Goal: Consume media (video, audio): Consume media (video, audio)

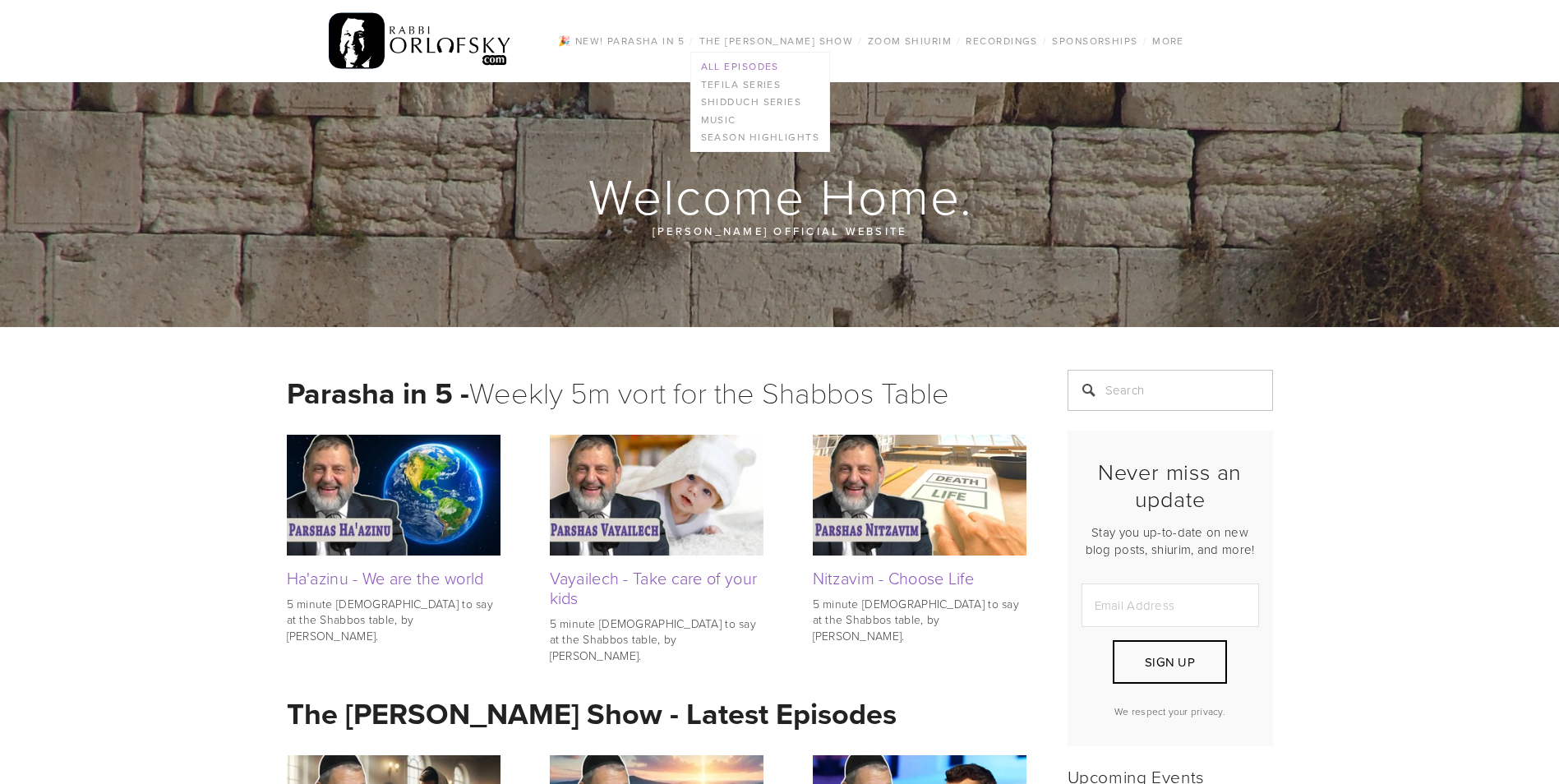
click at [743, 63] on link "All Episodes" at bounding box center [760, 67] width 138 height 18
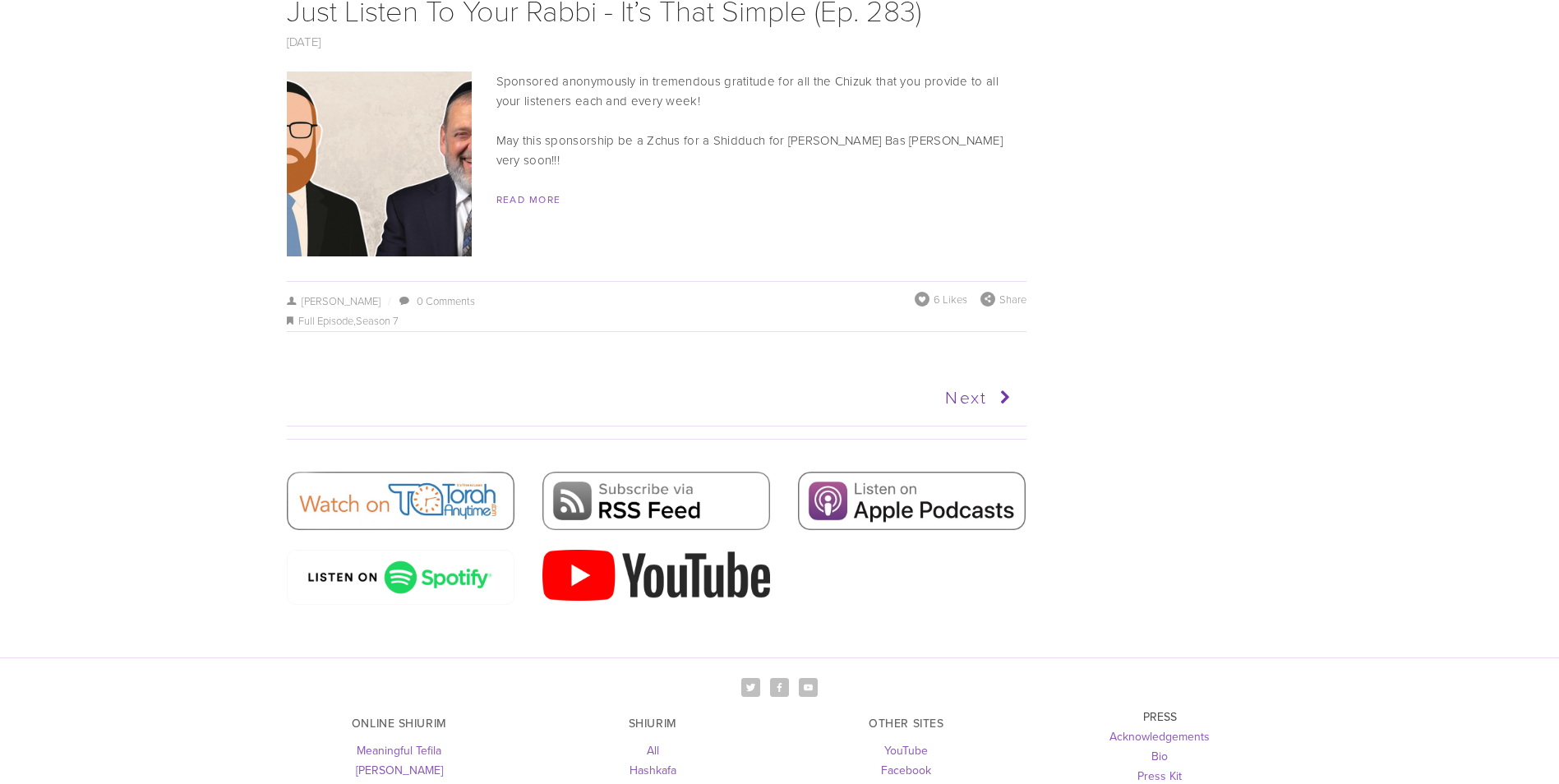
scroll to position [8043, 0]
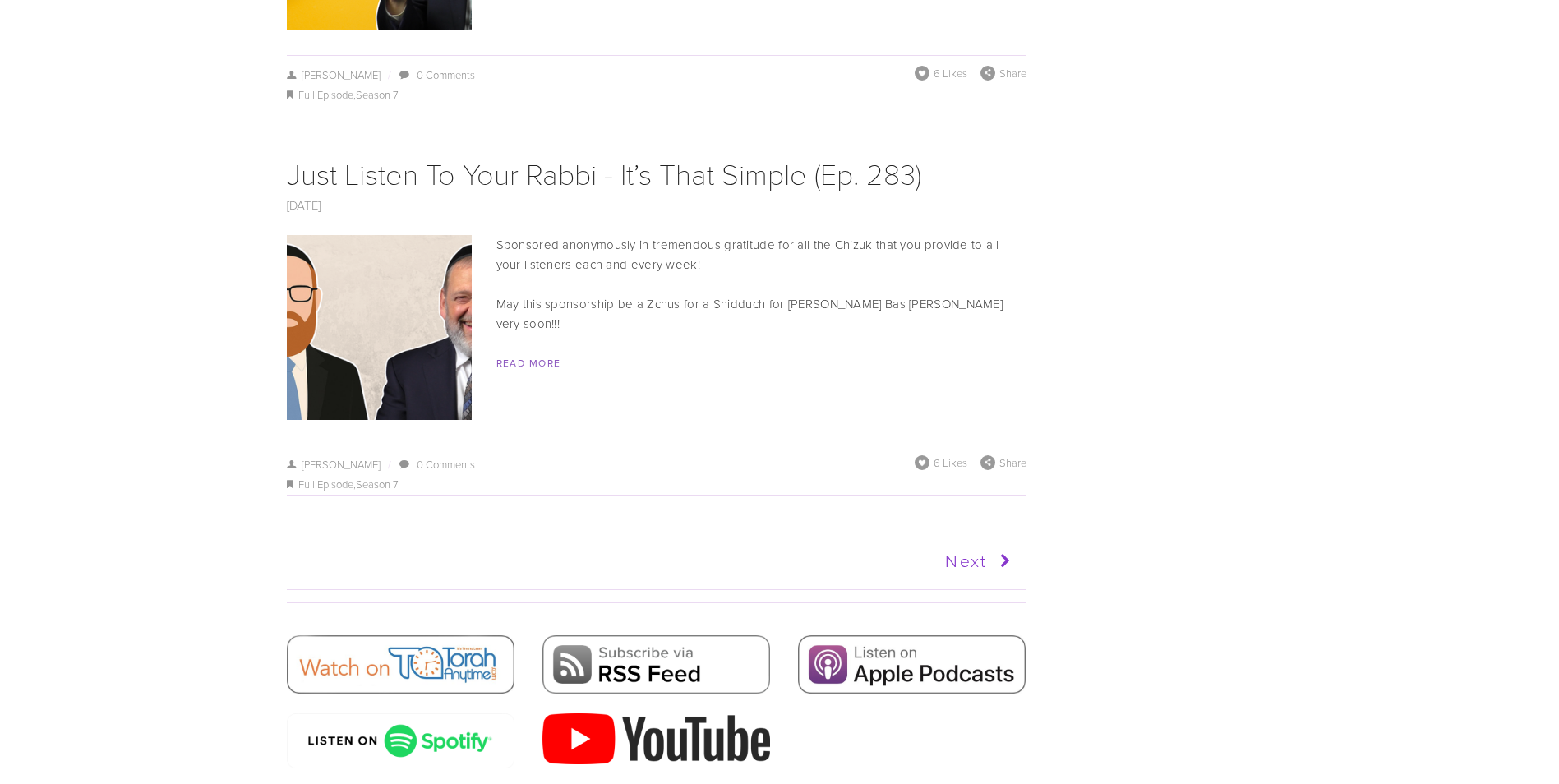
click at [991, 541] on icon at bounding box center [1002, 562] width 31 height 41
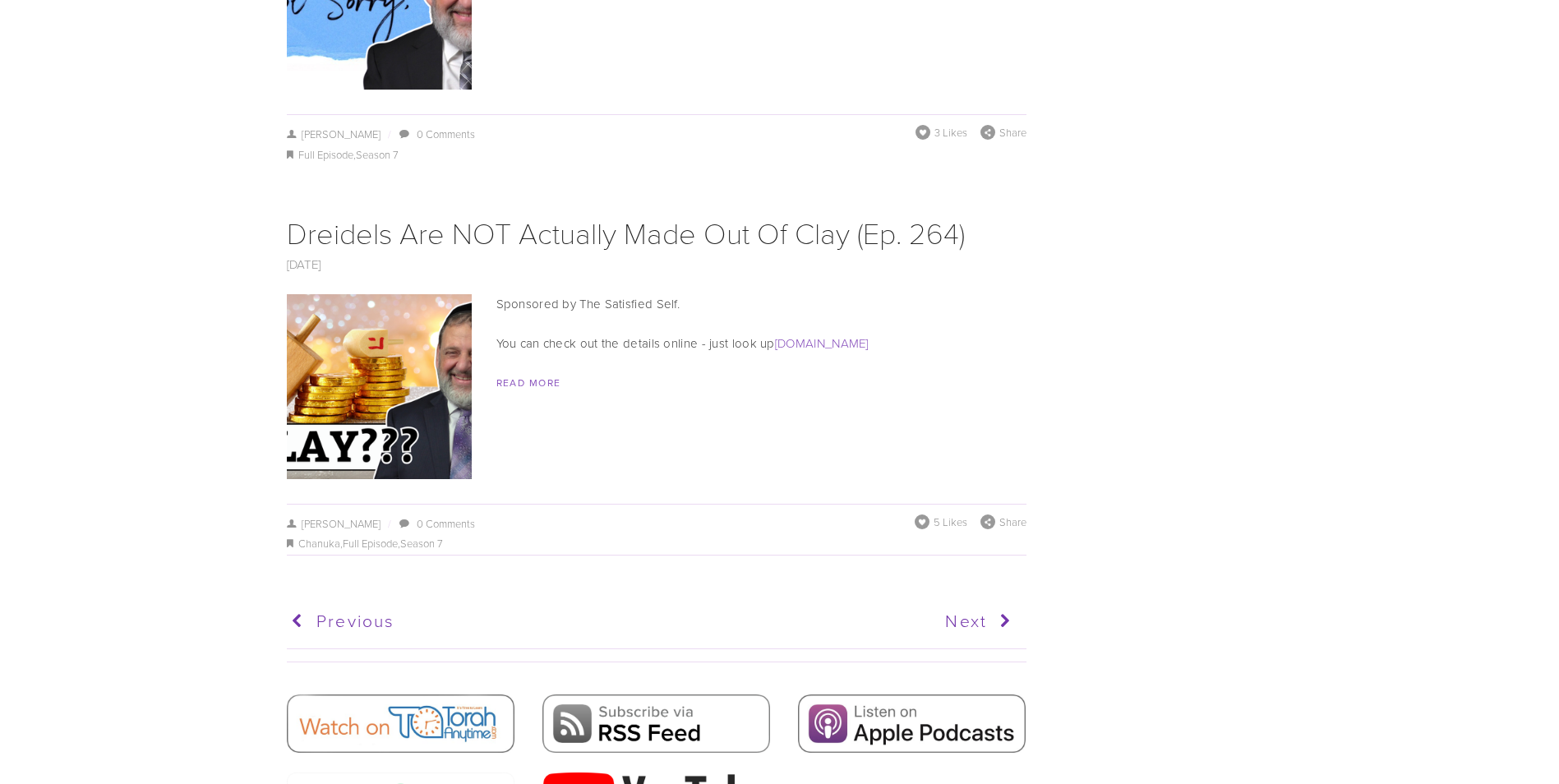
scroll to position [8052, 0]
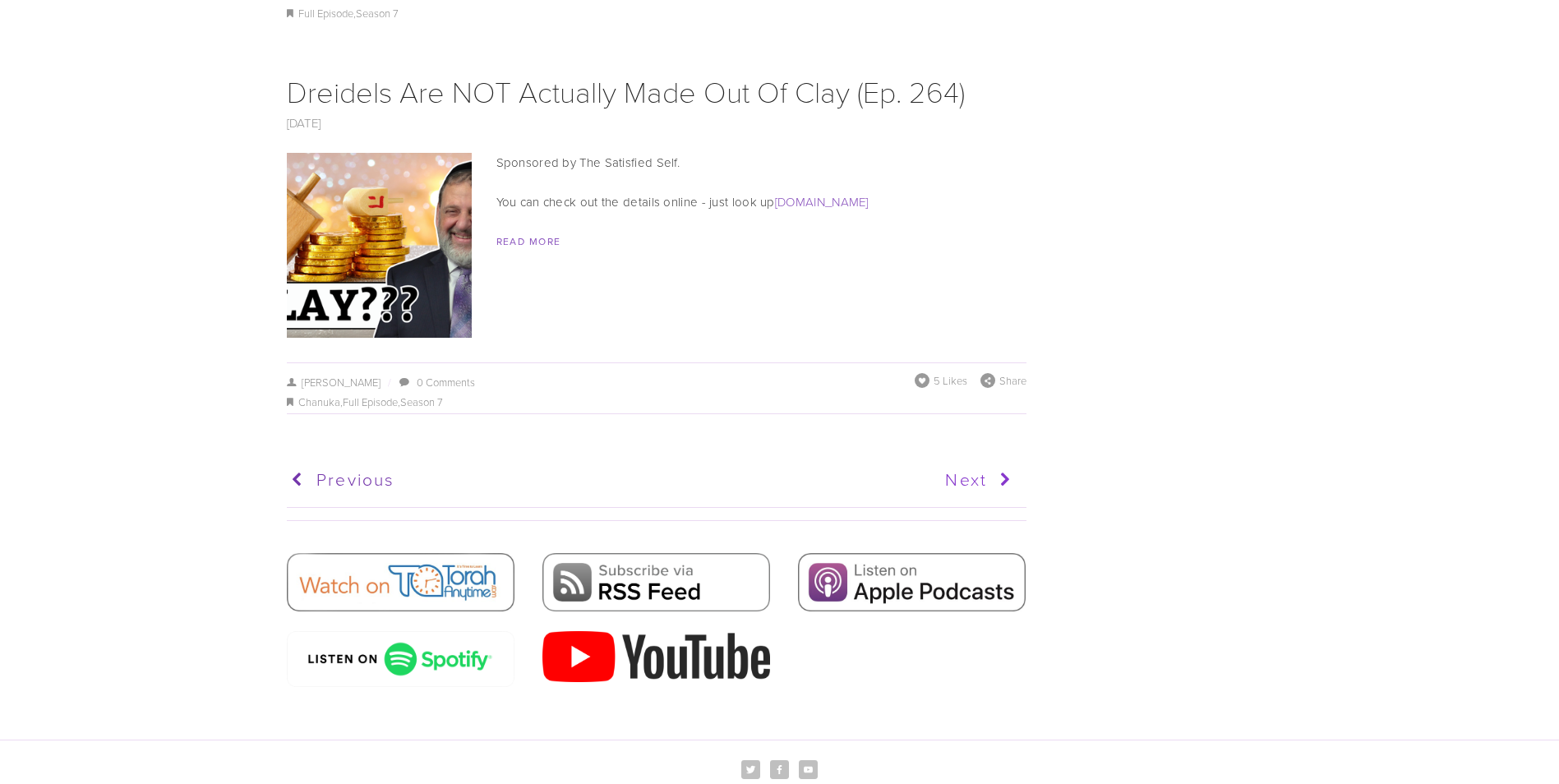
click at [973, 459] on link "Next" at bounding box center [836, 480] width 362 height 41
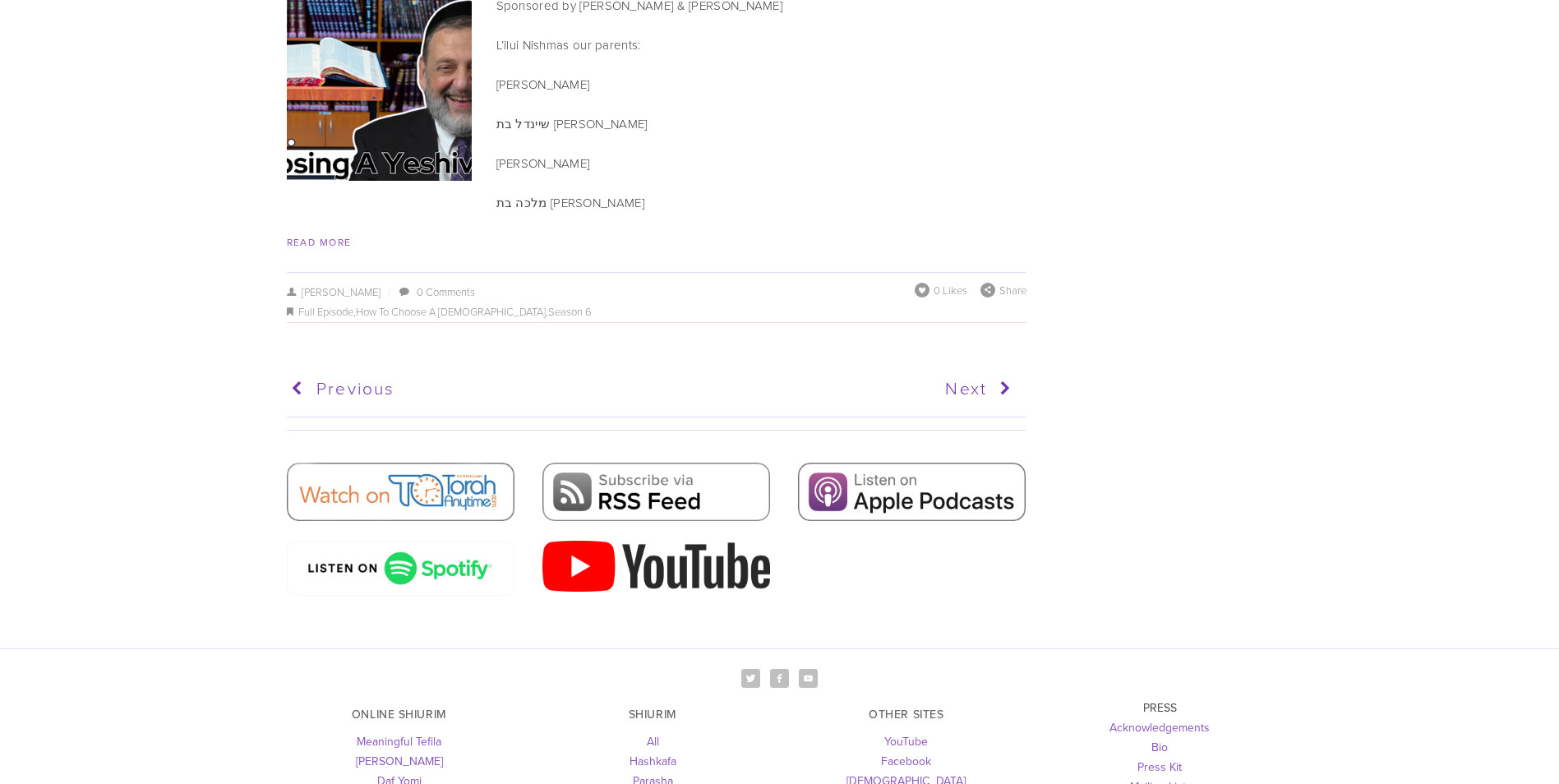
scroll to position [8463, 0]
click at [987, 366] on icon at bounding box center [1002, 387] width 31 height 41
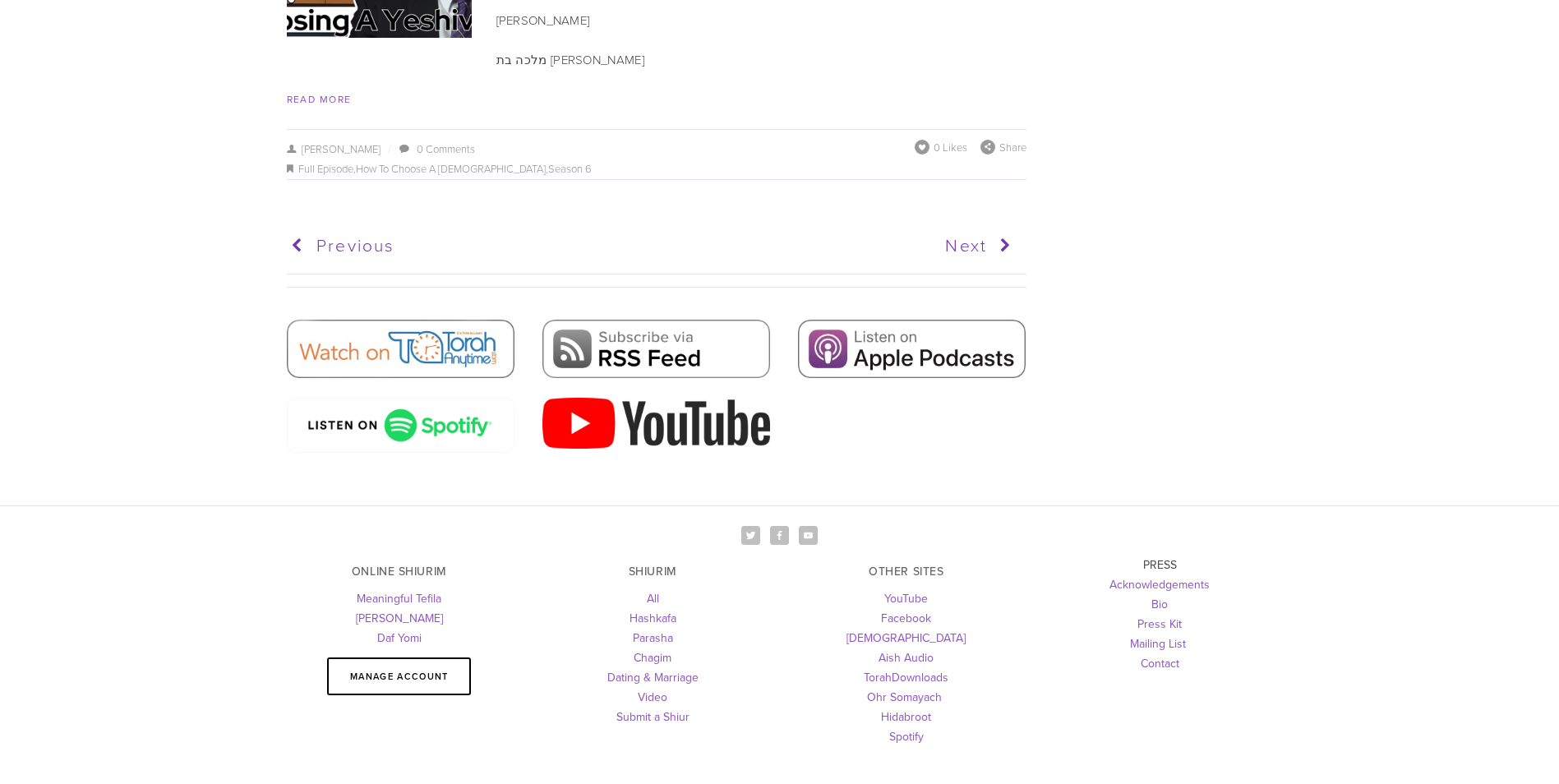
scroll to position [8616, 0]
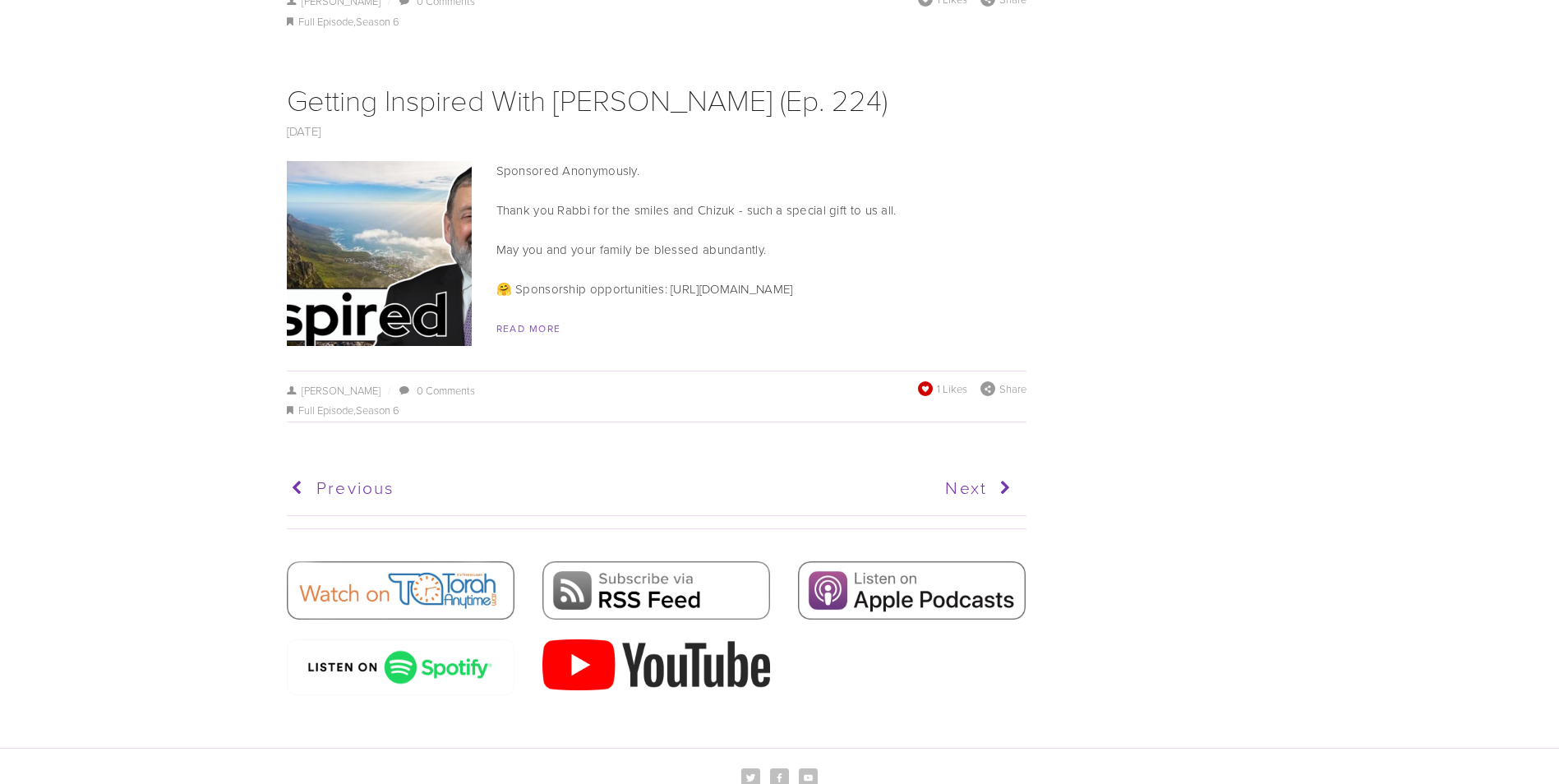
scroll to position [8463, 0]
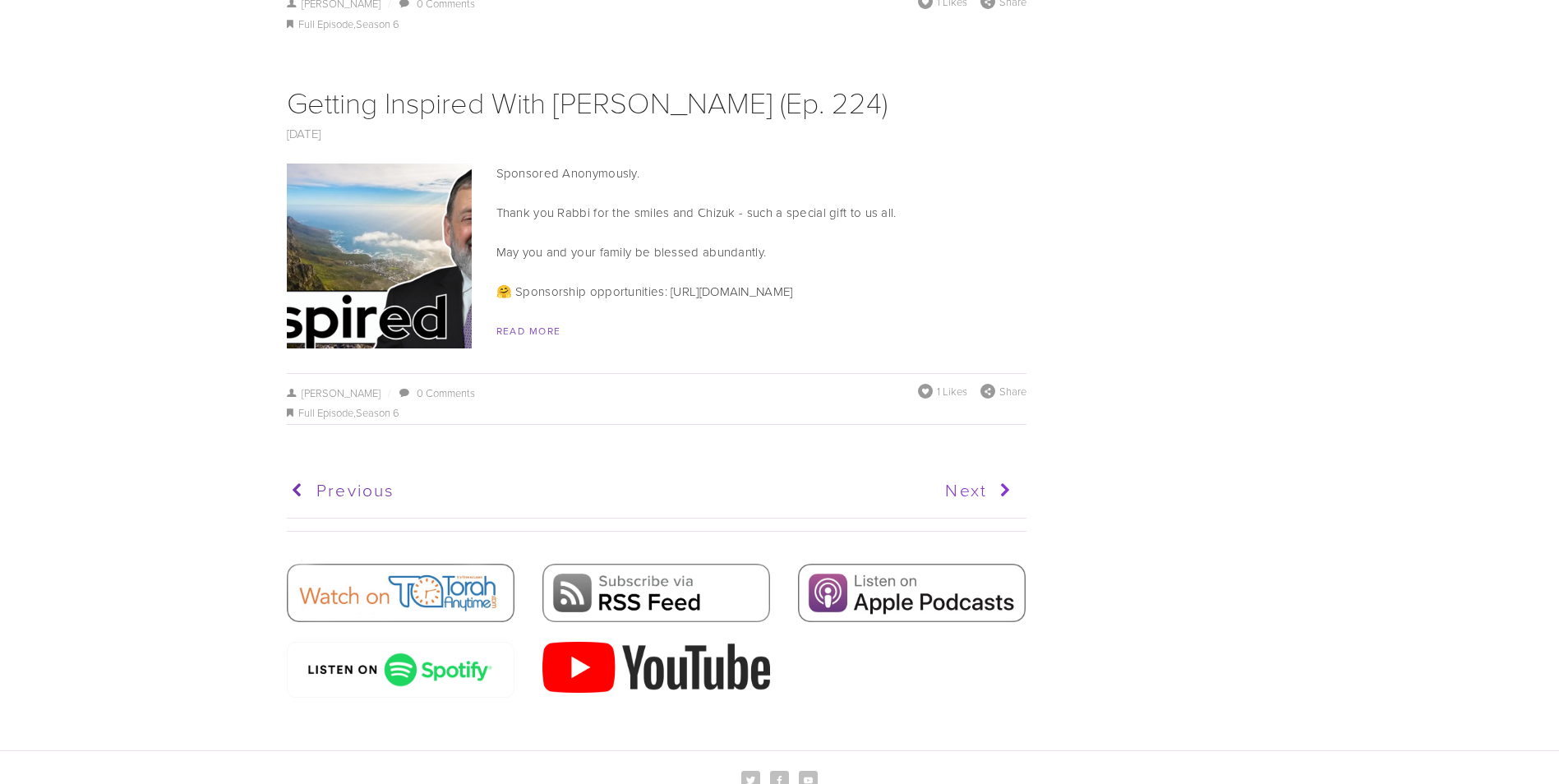
click at [957, 470] on link "Next" at bounding box center [836, 490] width 362 height 41
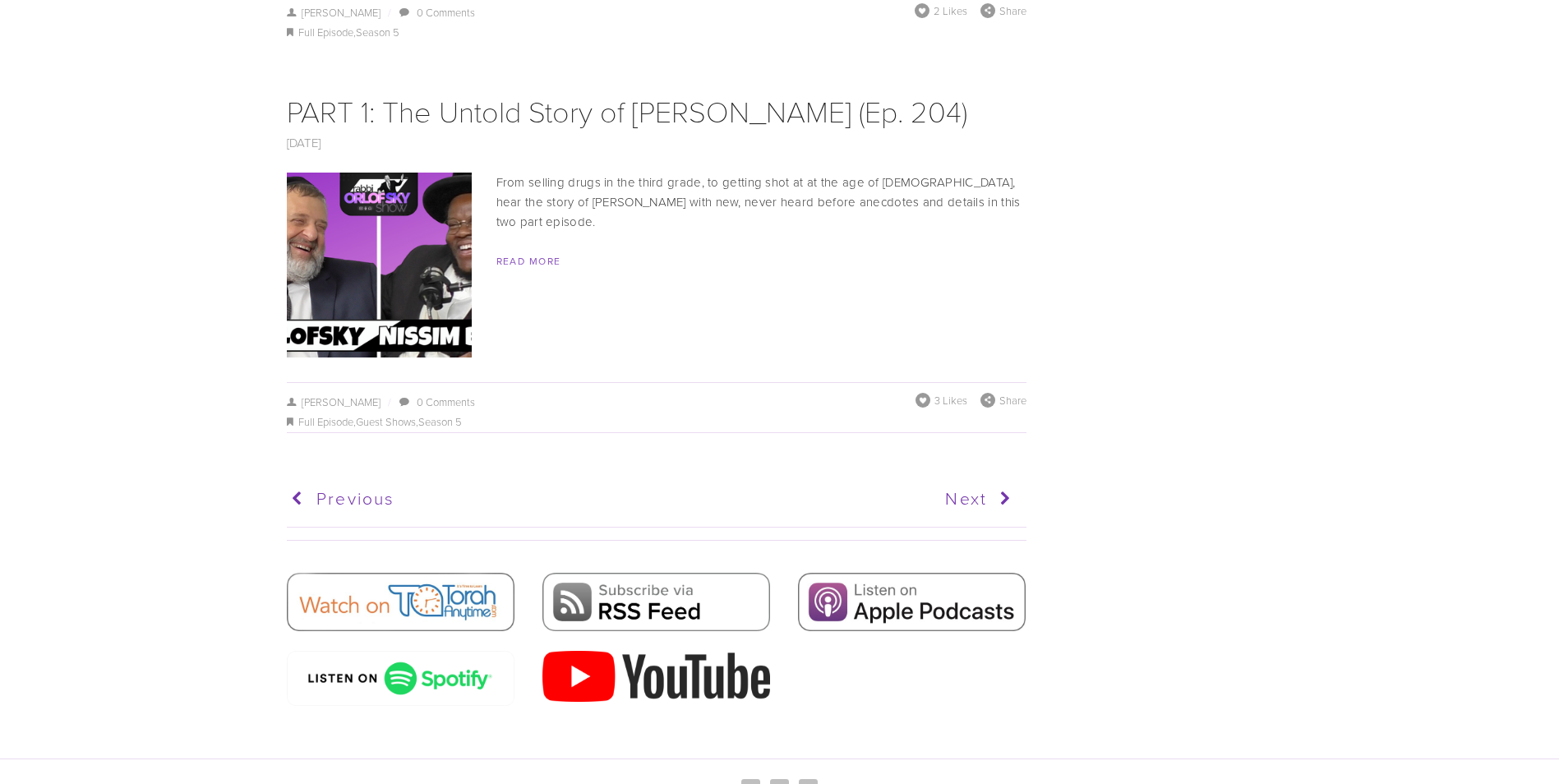
scroll to position [9120, 0]
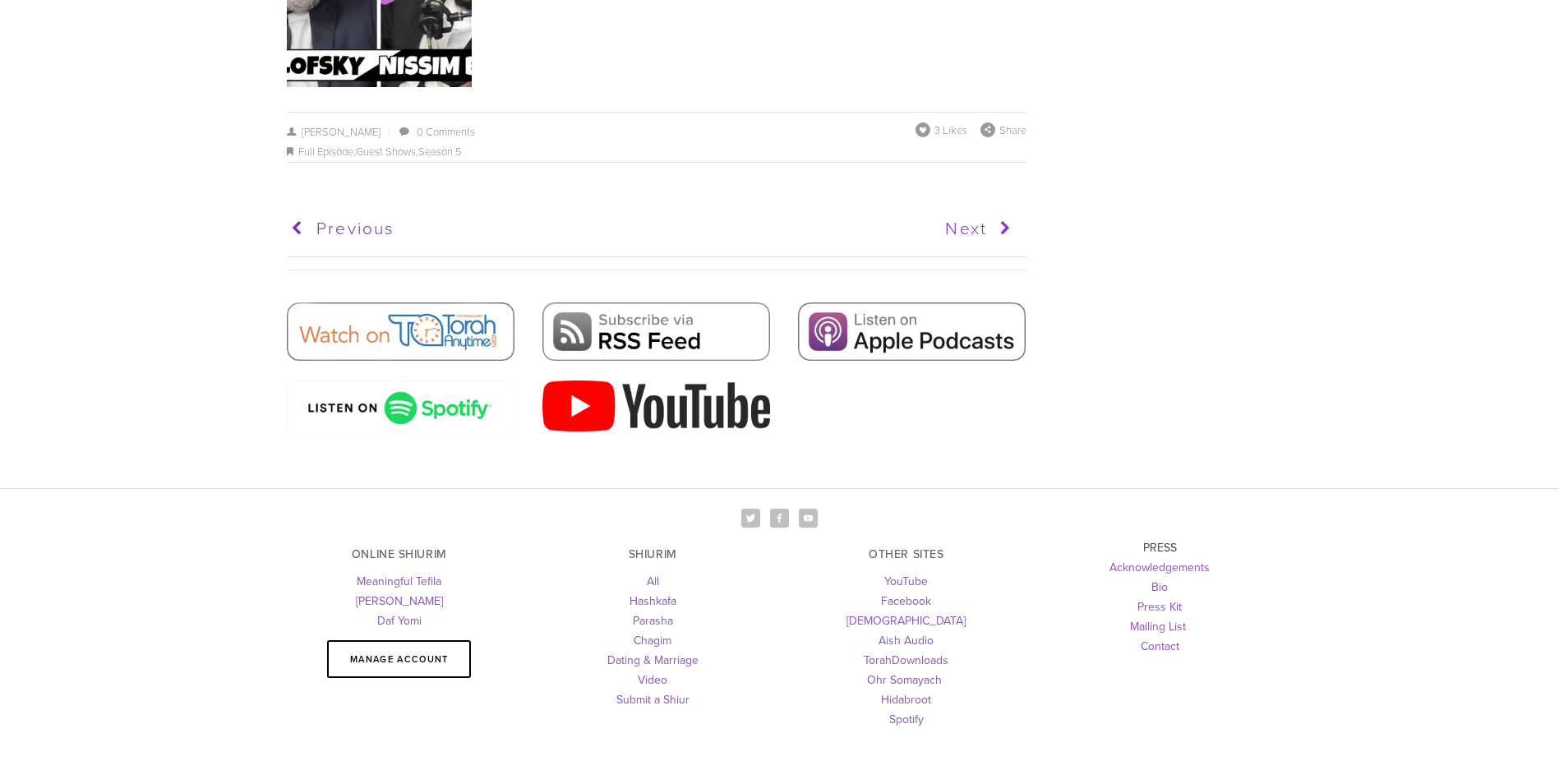
click at [955, 208] on link "Next" at bounding box center [836, 228] width 362 height 41
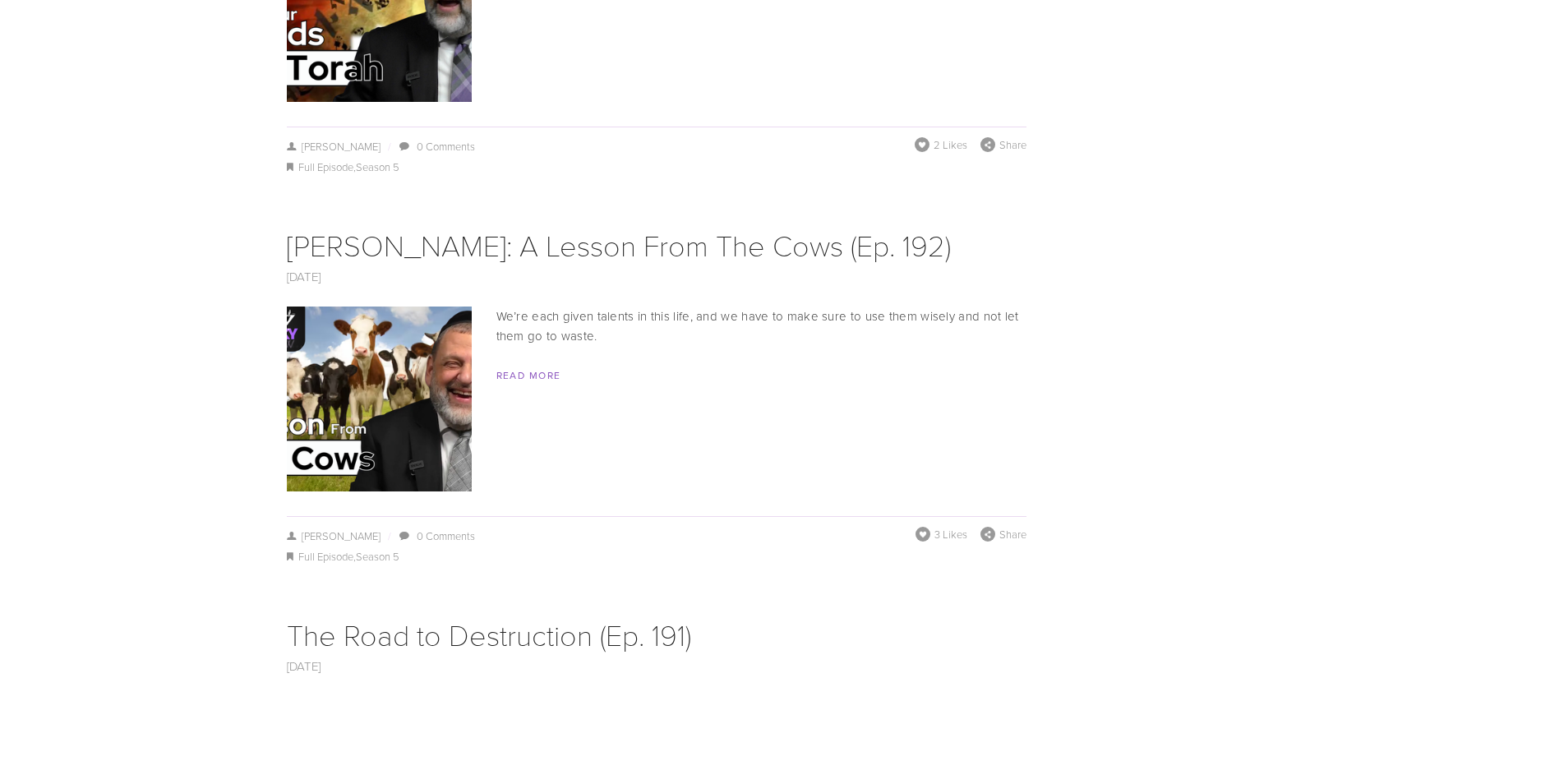
scroll to position [4601, 0]
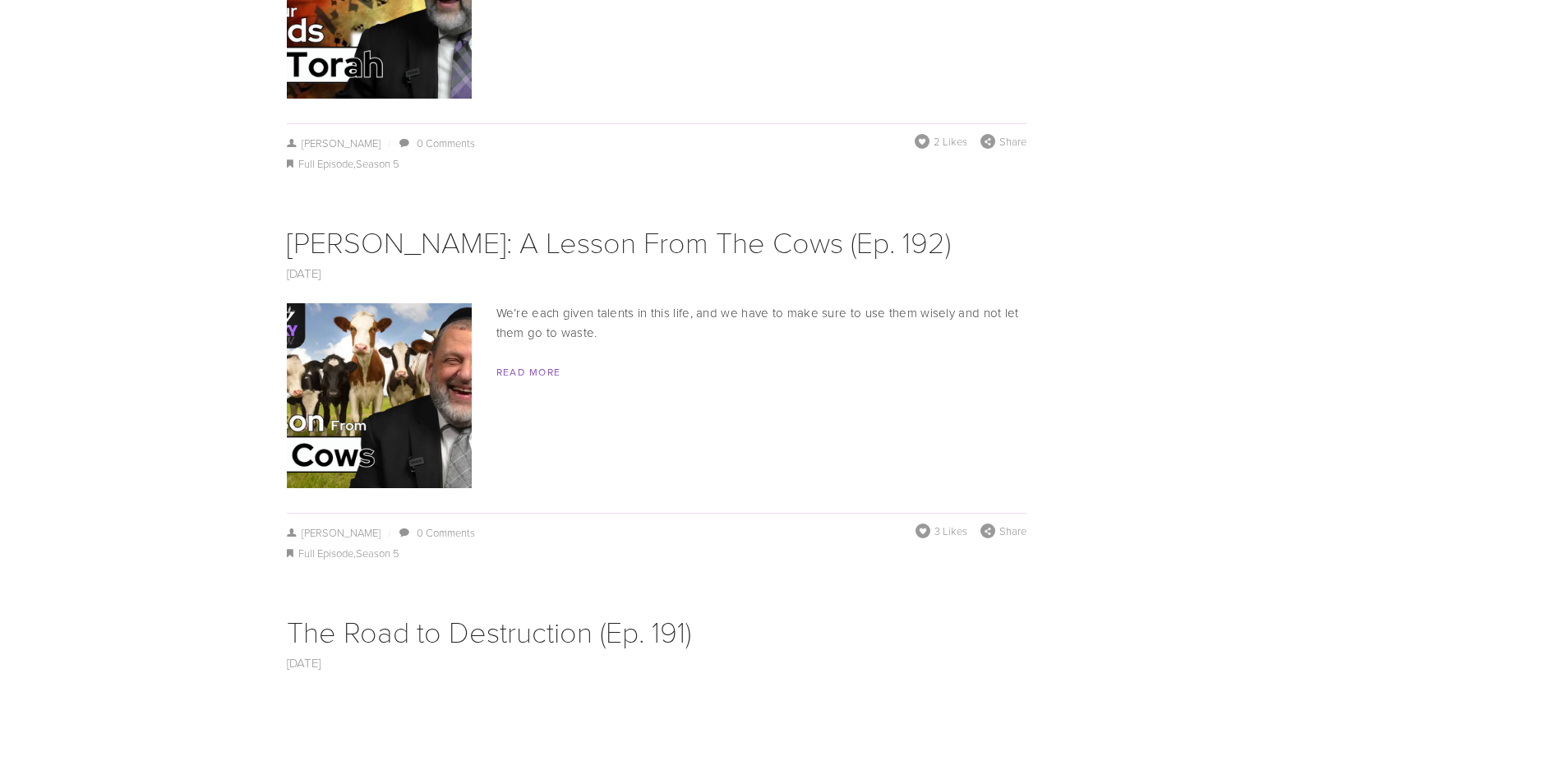
click at [482, 333] on div "We’re each given talents in this life, and we have to make sure to use them wis…" at bounding box center [657, 342] width 739 height 79
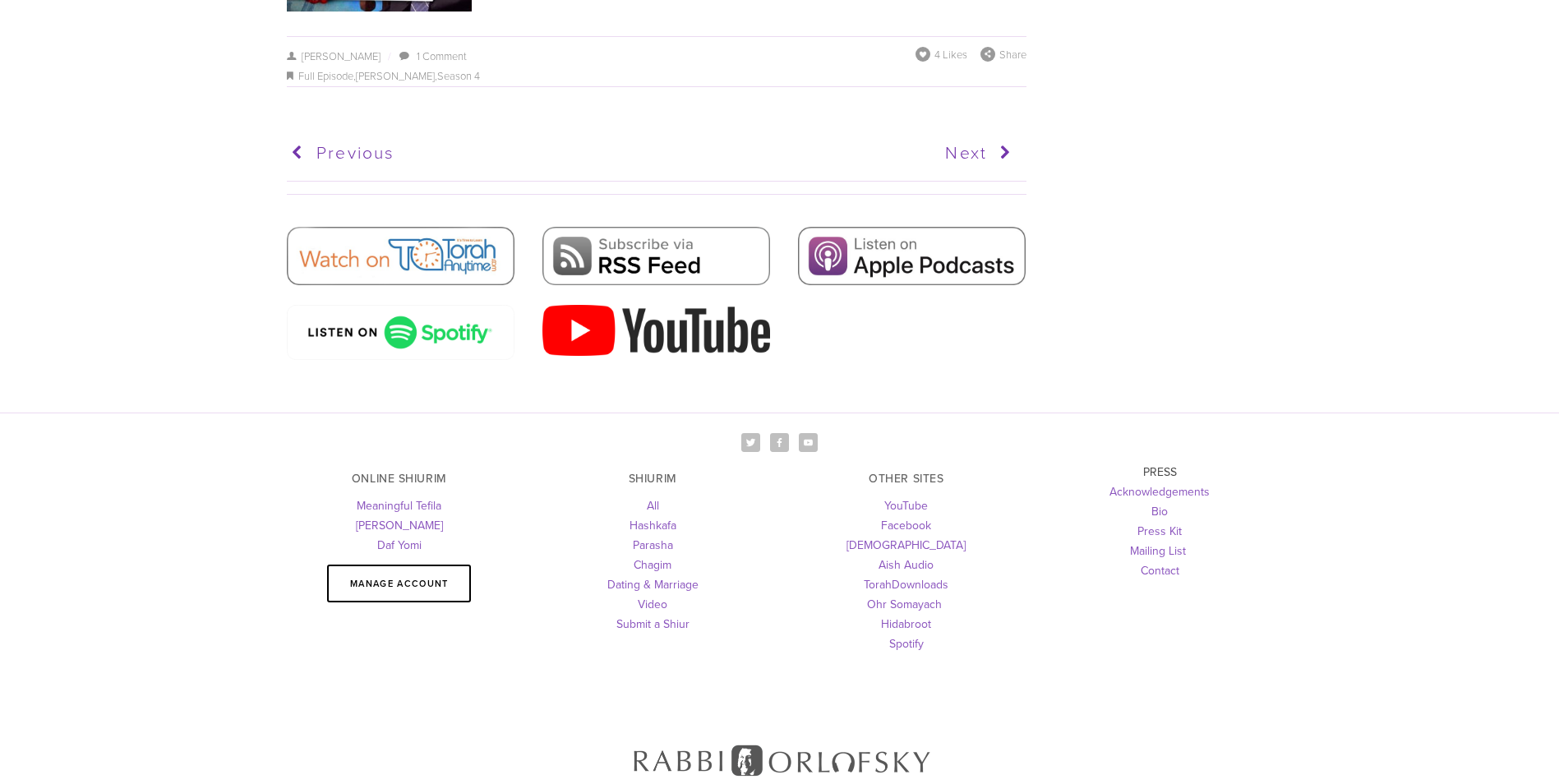
scroll to position [10103, 0]
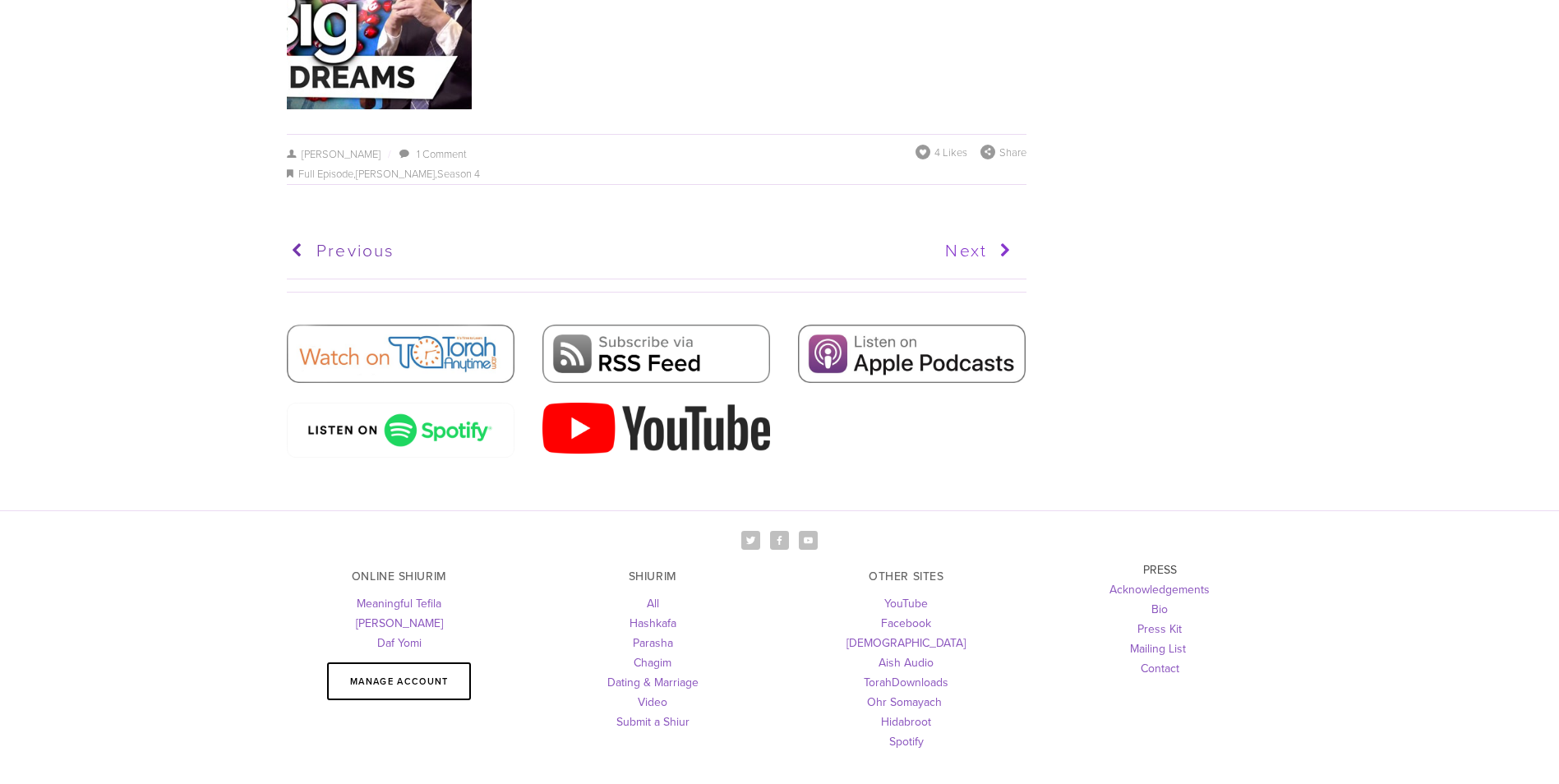
click at [983, 232] on link "Next" at bounding box center [836, 251] width 362 height 41
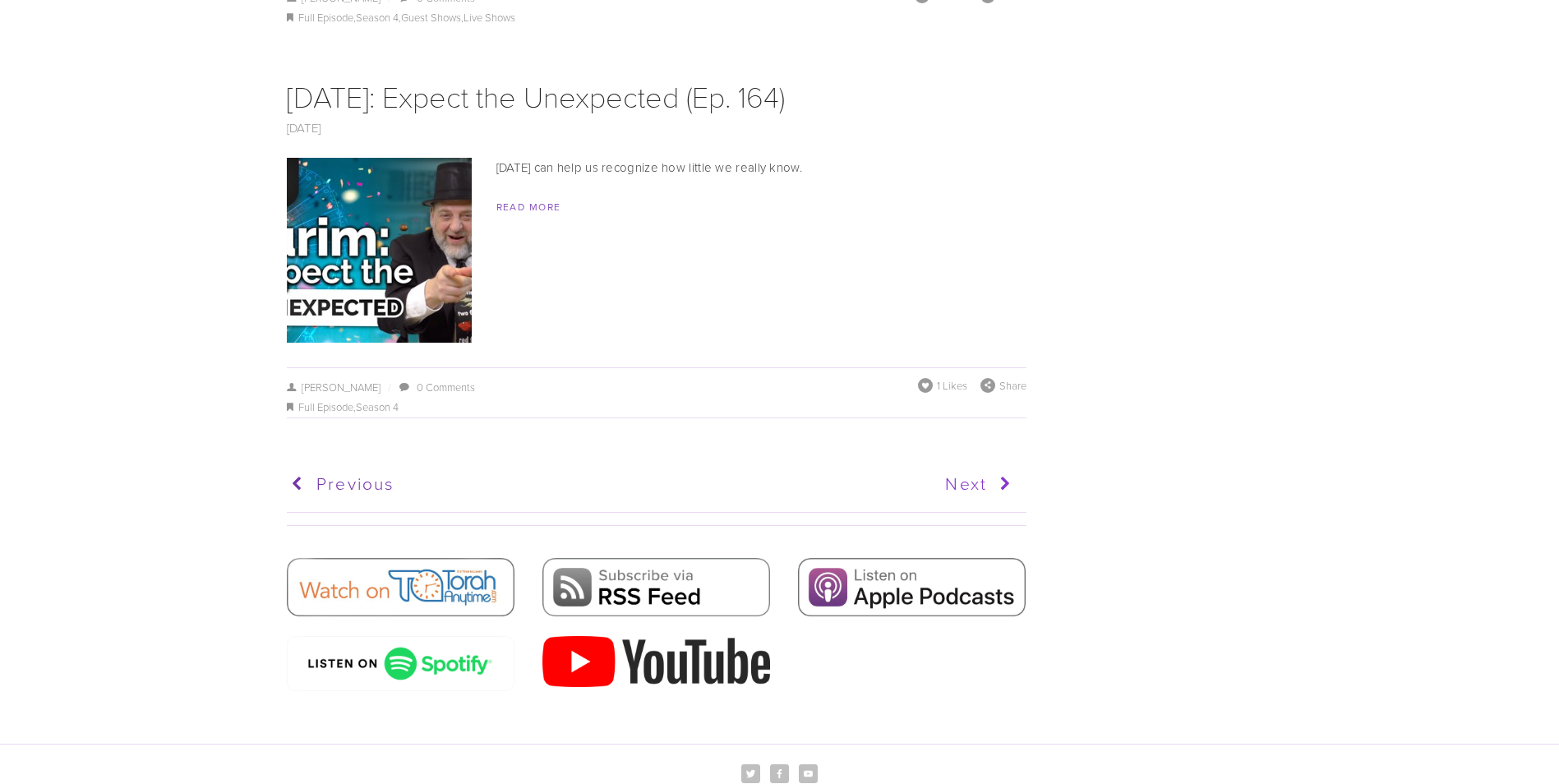
scroll to position [7930, 0]
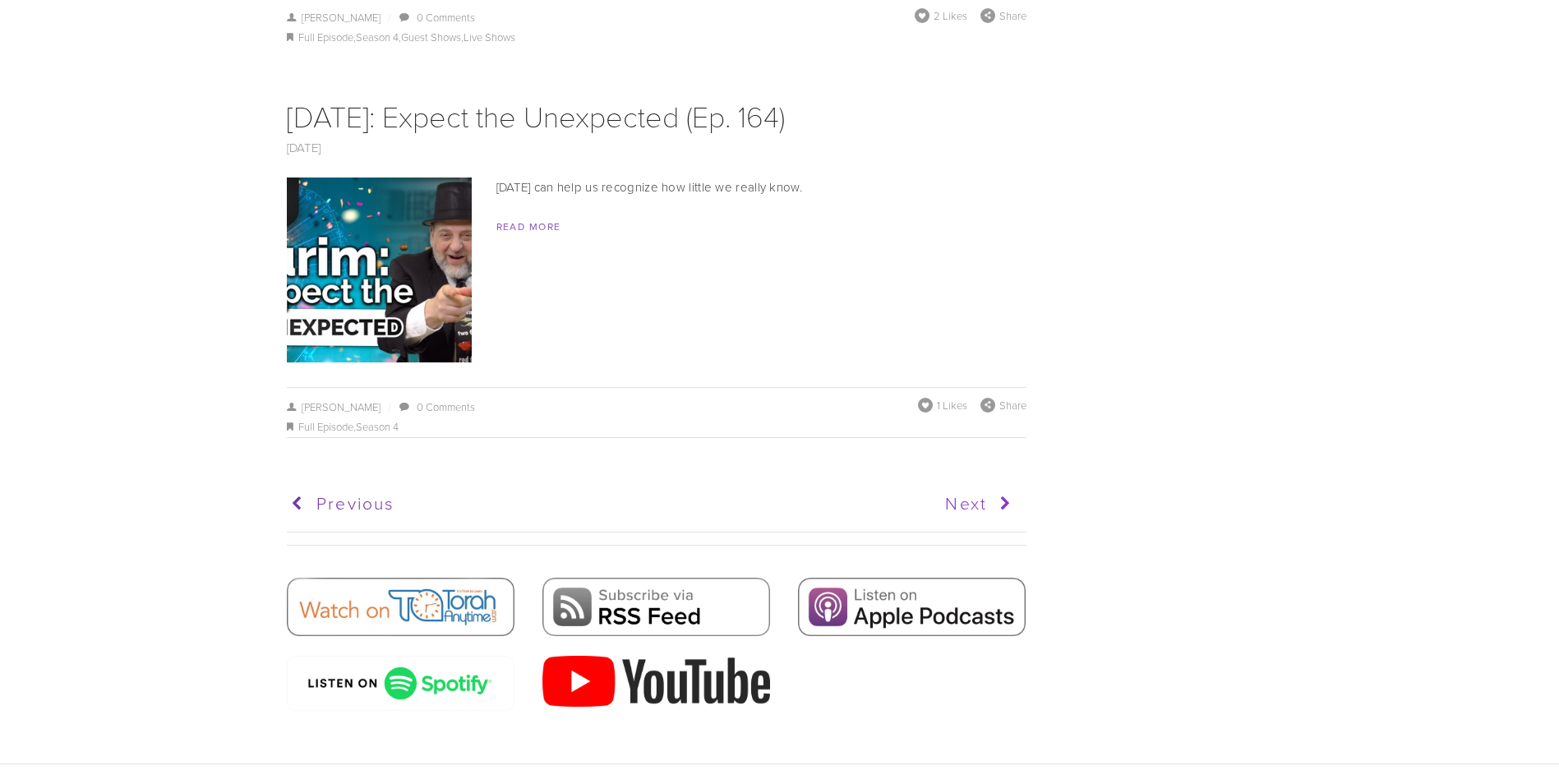
click at [967, 483] on link "Next" at bounding box center [836, 504] width 362 height 41
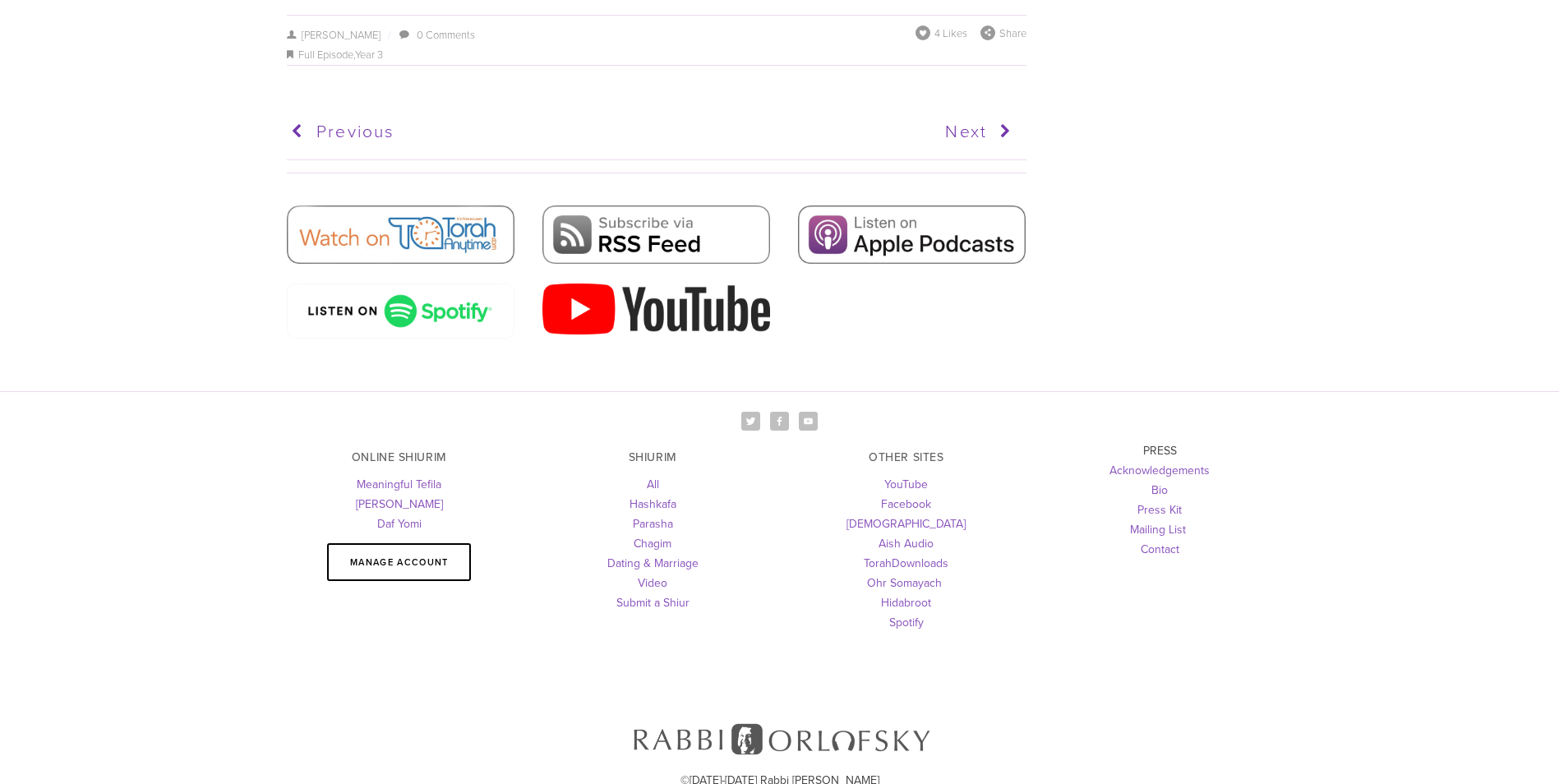
scroll to position [8019, 0]
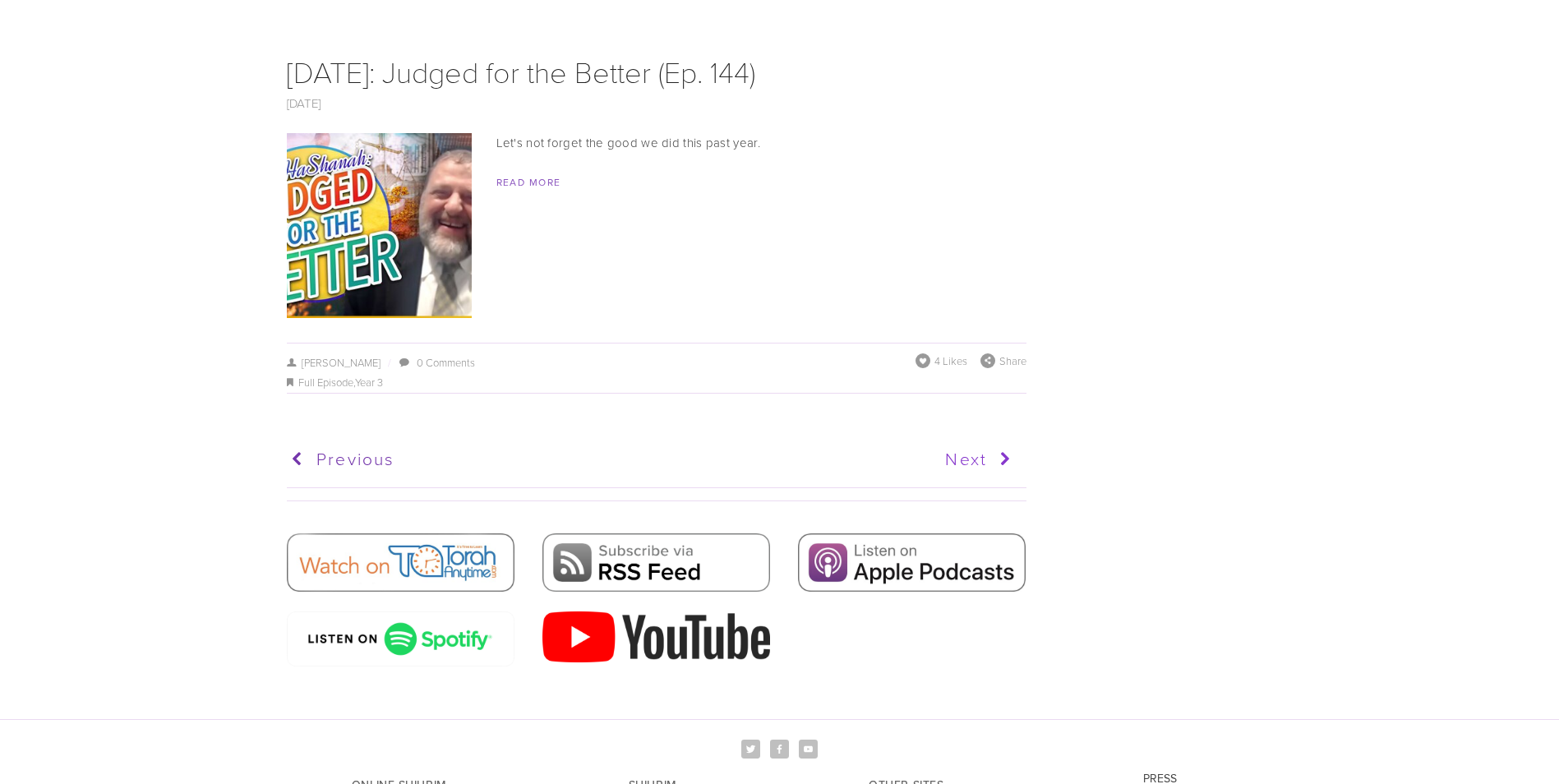
click at [990, 439] on icon at bounding box center [1002, 460] width 31 height 41
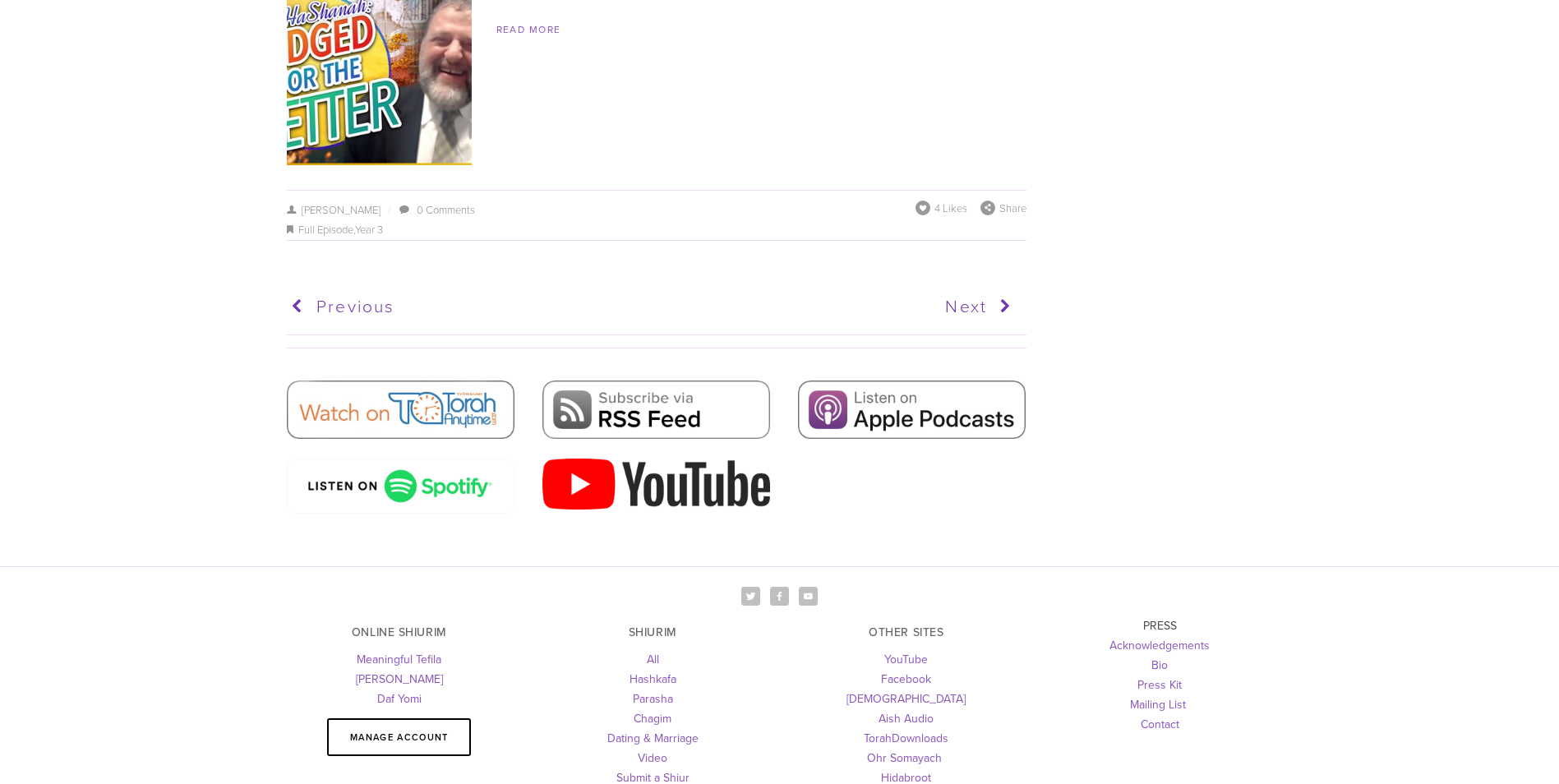
scroll to position [8277, 0]
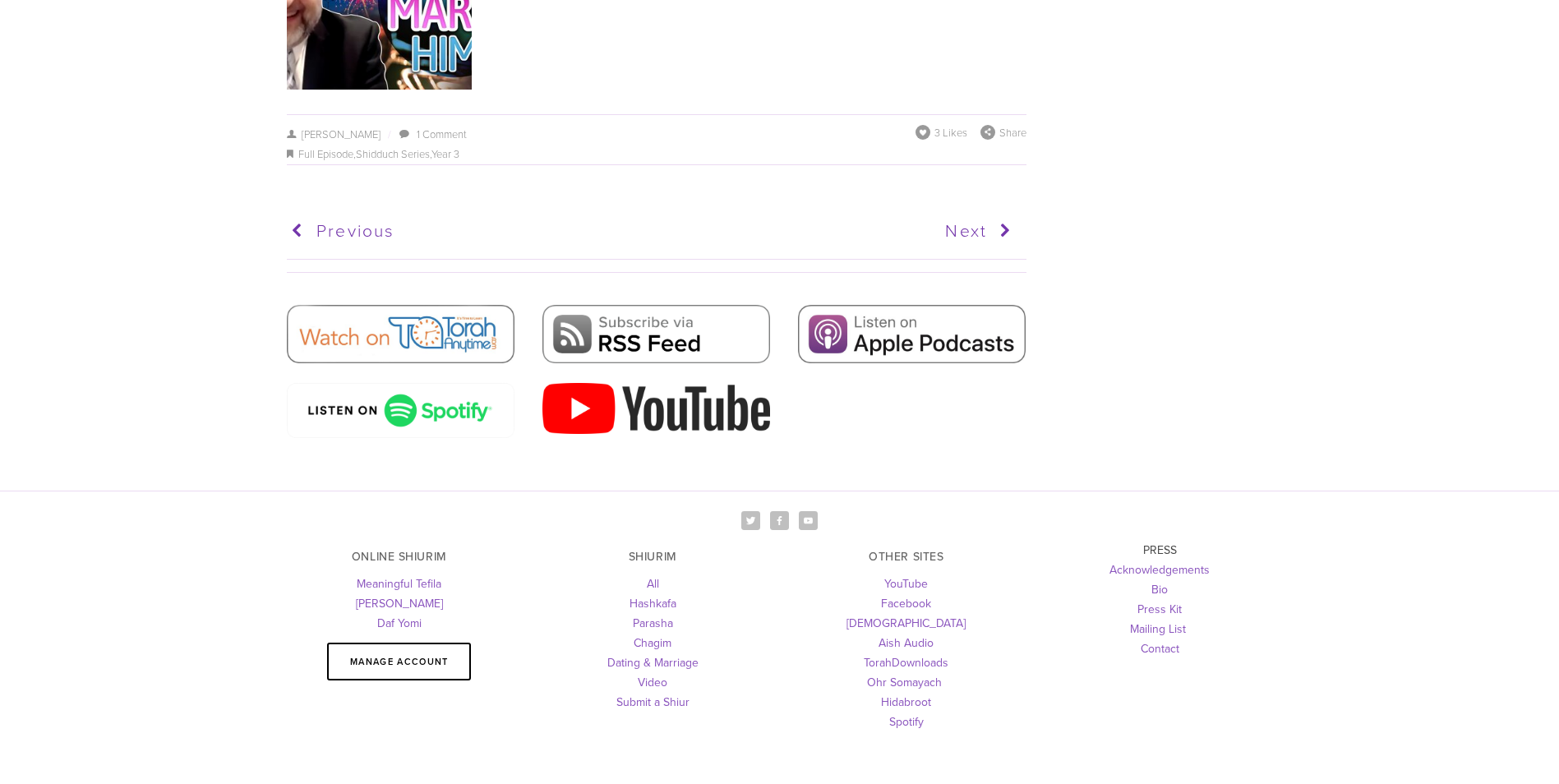
scroll to position [8259, 0]
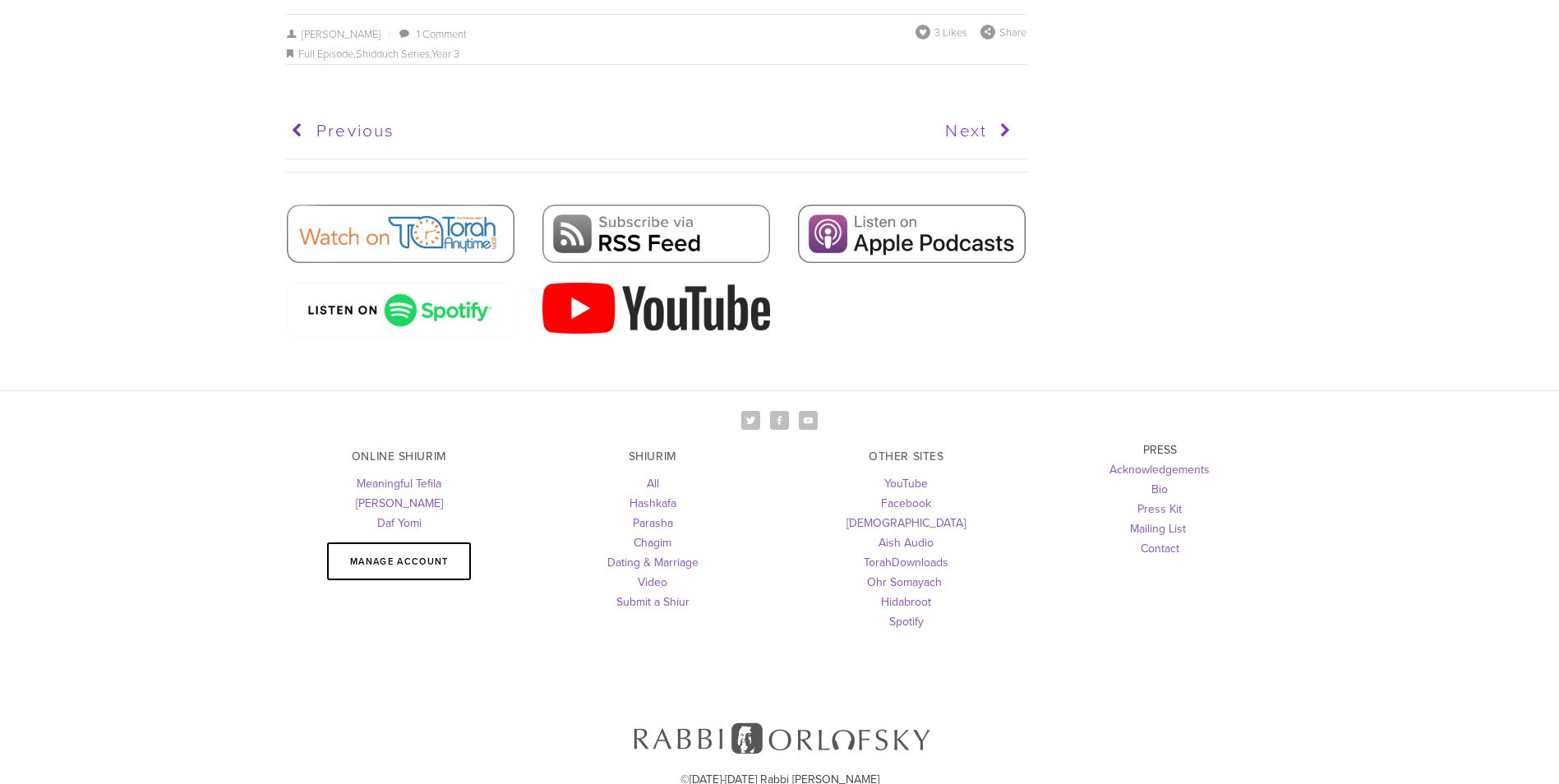
click at [989, 110] on icon at bounding box center [1002, 131] width 31 height 41
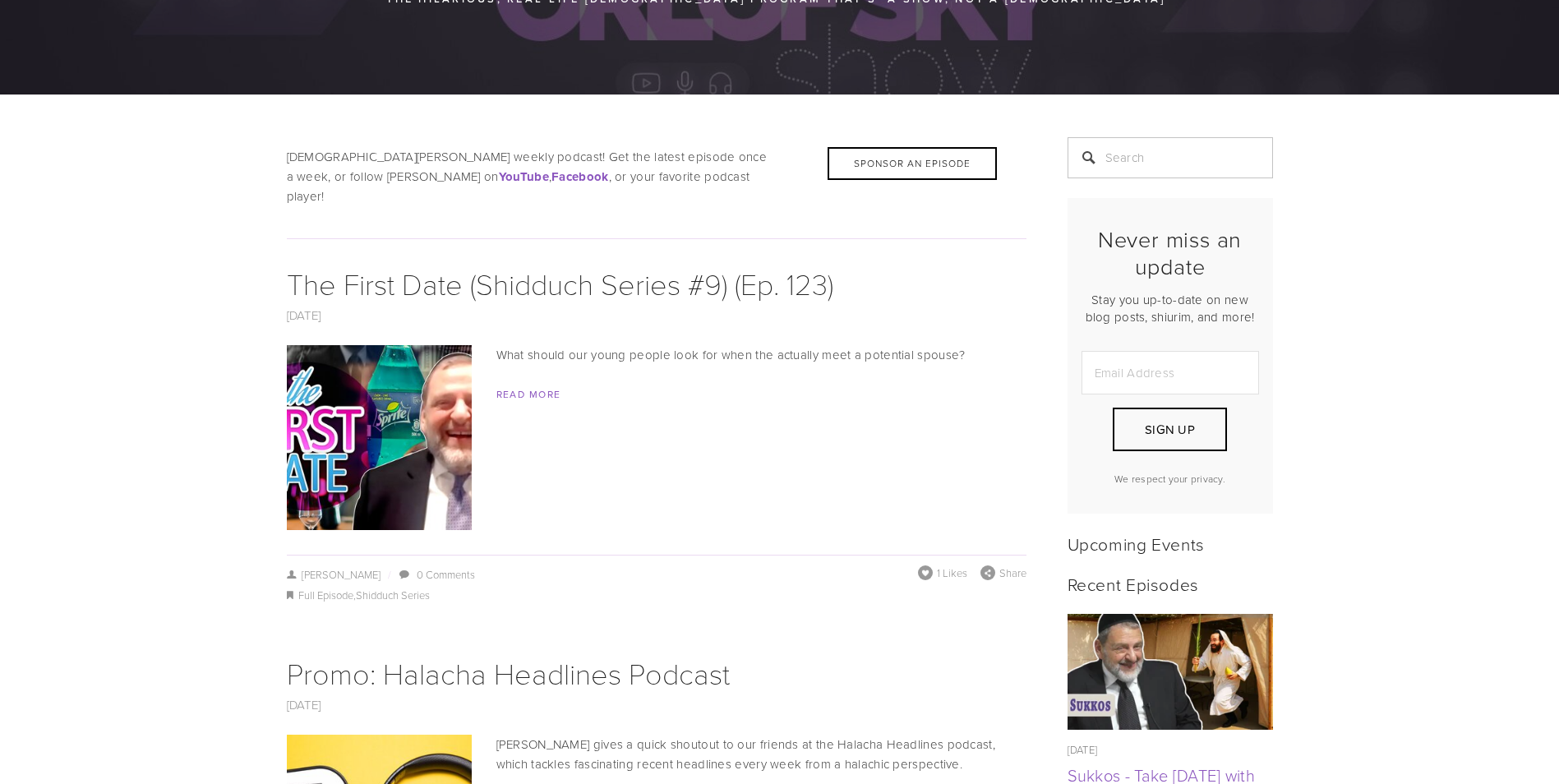
scroll to position [246, 0]
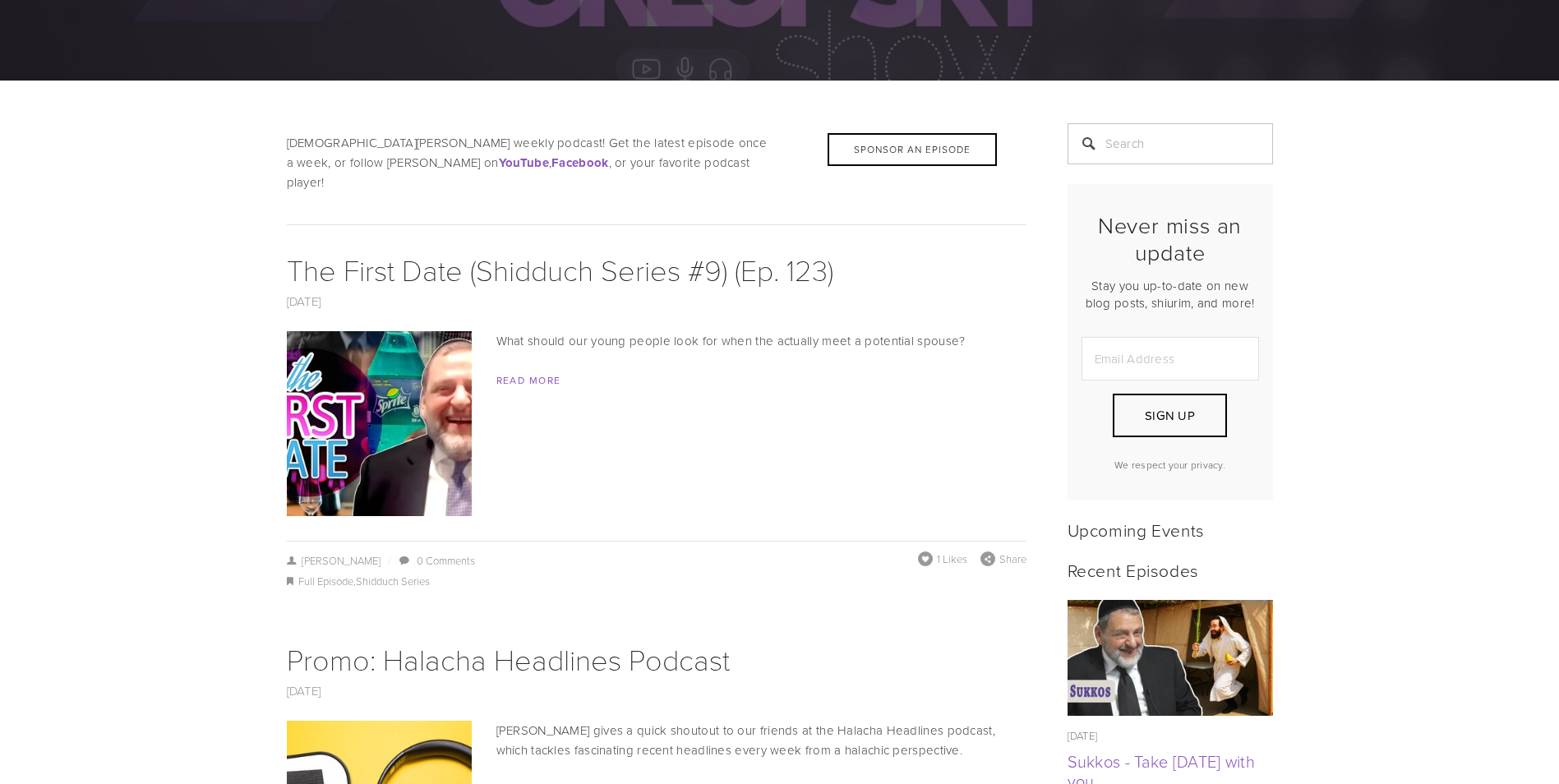
click at [378, 375] on img at bounding box center [379, 423] width 329 height 185
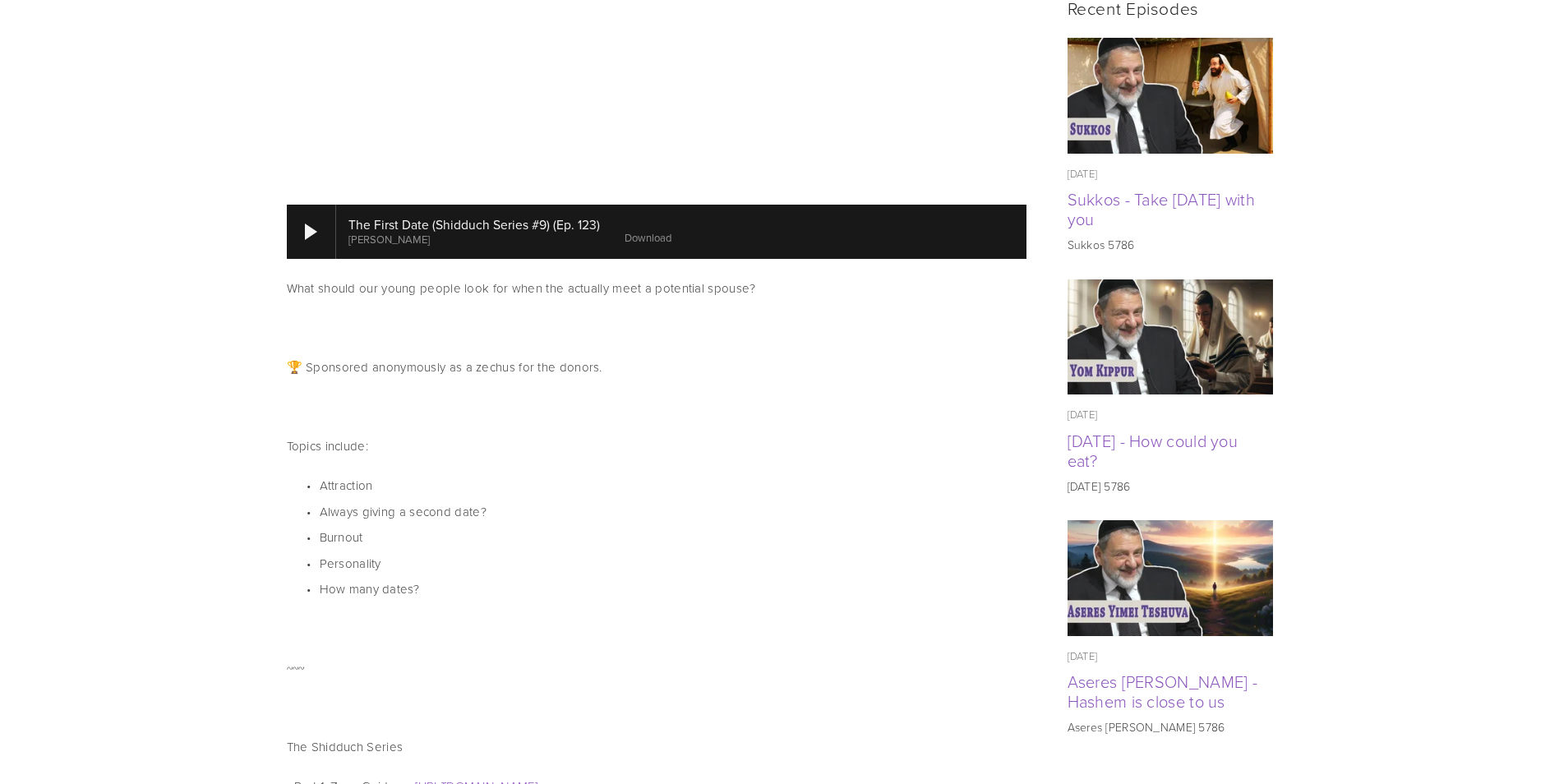
scroll to position [806, 0]
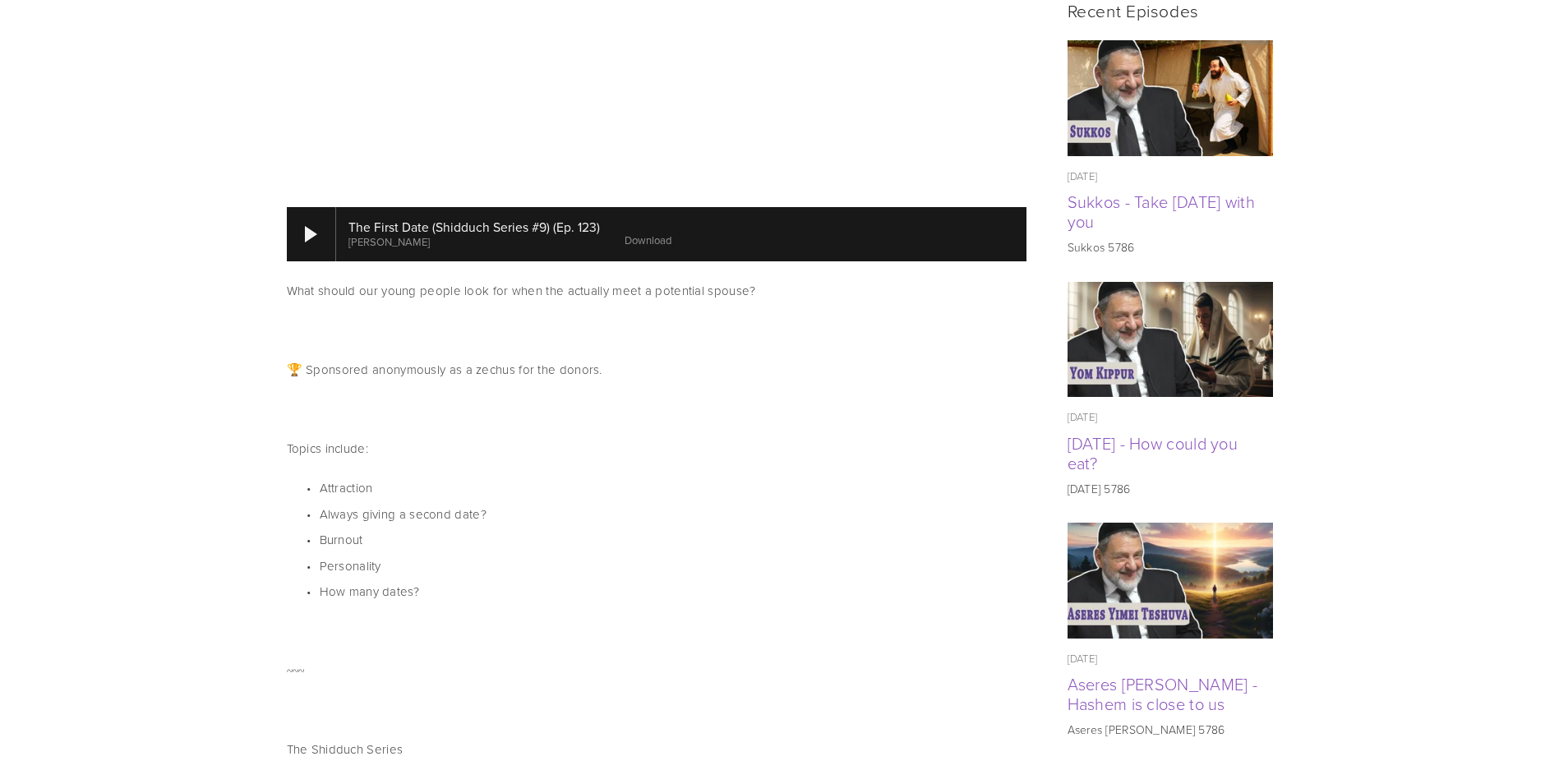
click at [665, 232] on link "Download" at bounding box center [648, 240] width 47 height 15
